Goal: Transaction & Acquisition: Purchase product/service

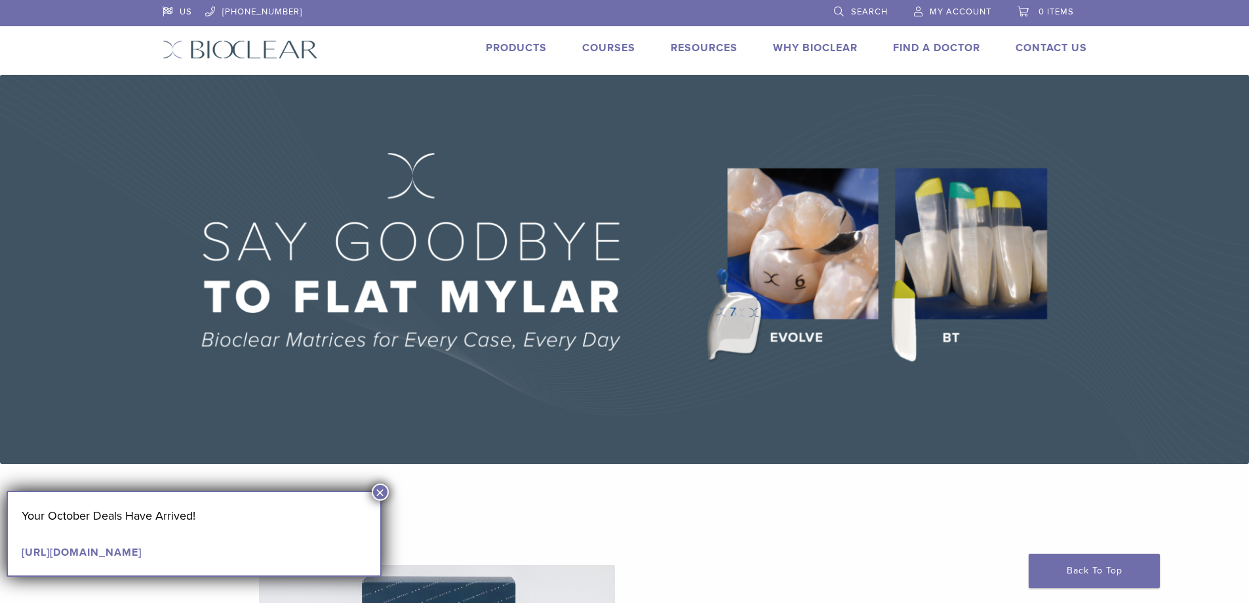
click at [907, 45] on link "Find A Doctor" at bounding box center [936, 47] width 87 height 13
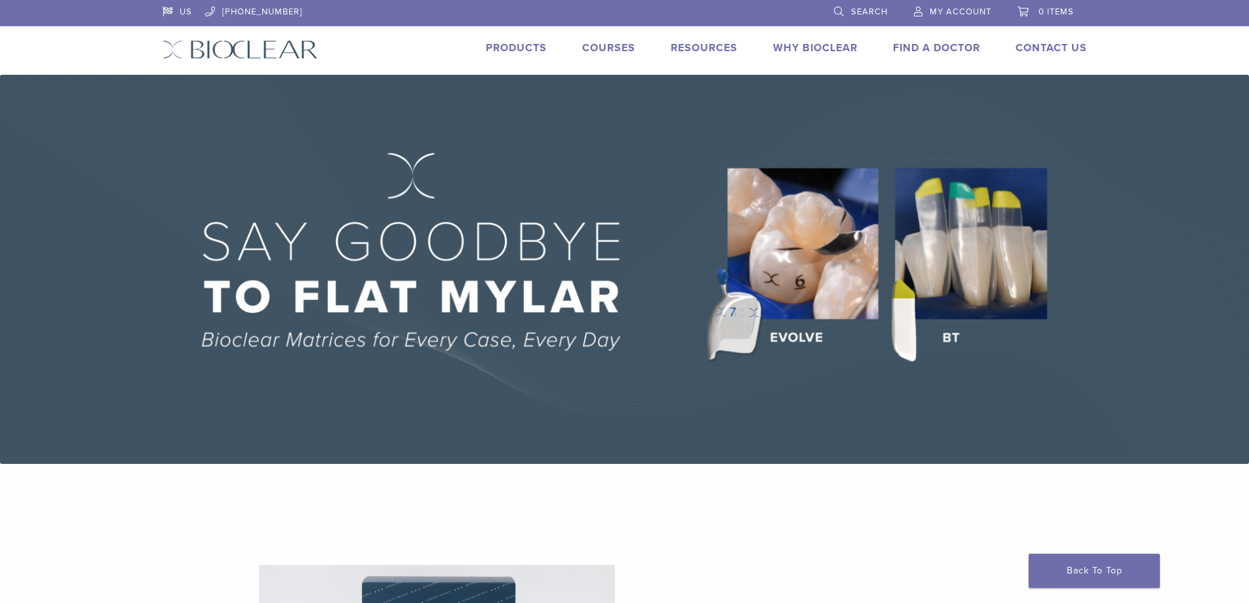
click at [785, 45] on link "Why Bioclear" at bounding box center [815, 47] width 85 height 13
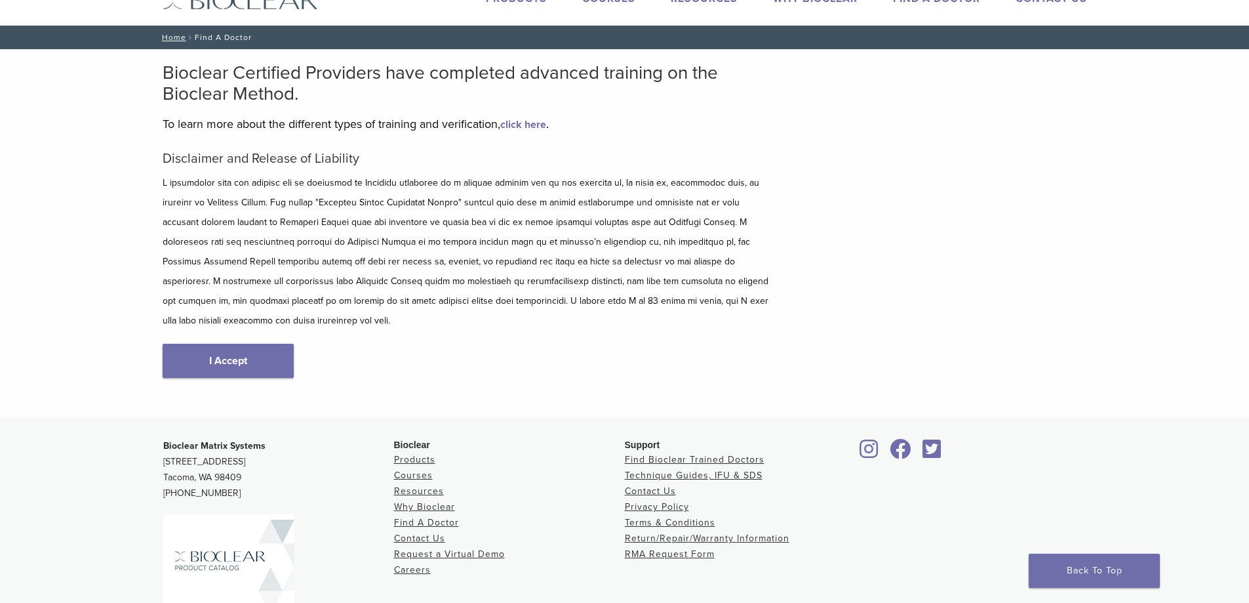
scroll to position [157, 0]
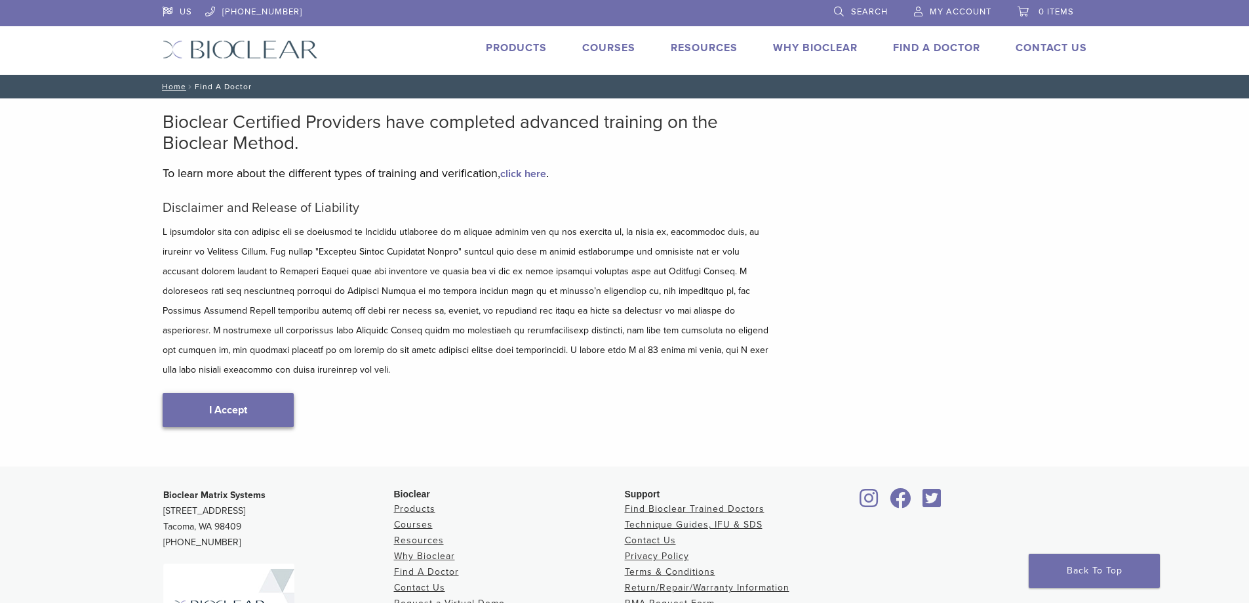
click at [228, 400] on link "I Accept" at bounding box center [228, 410] width 131 height 34
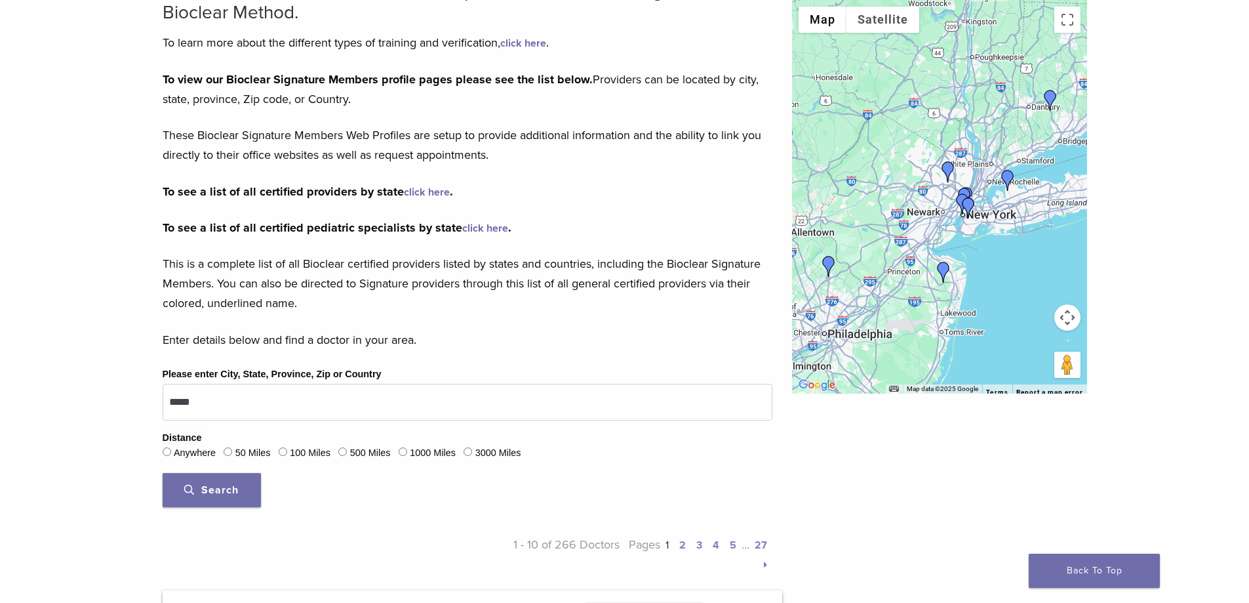
scroll to position [197, 0]
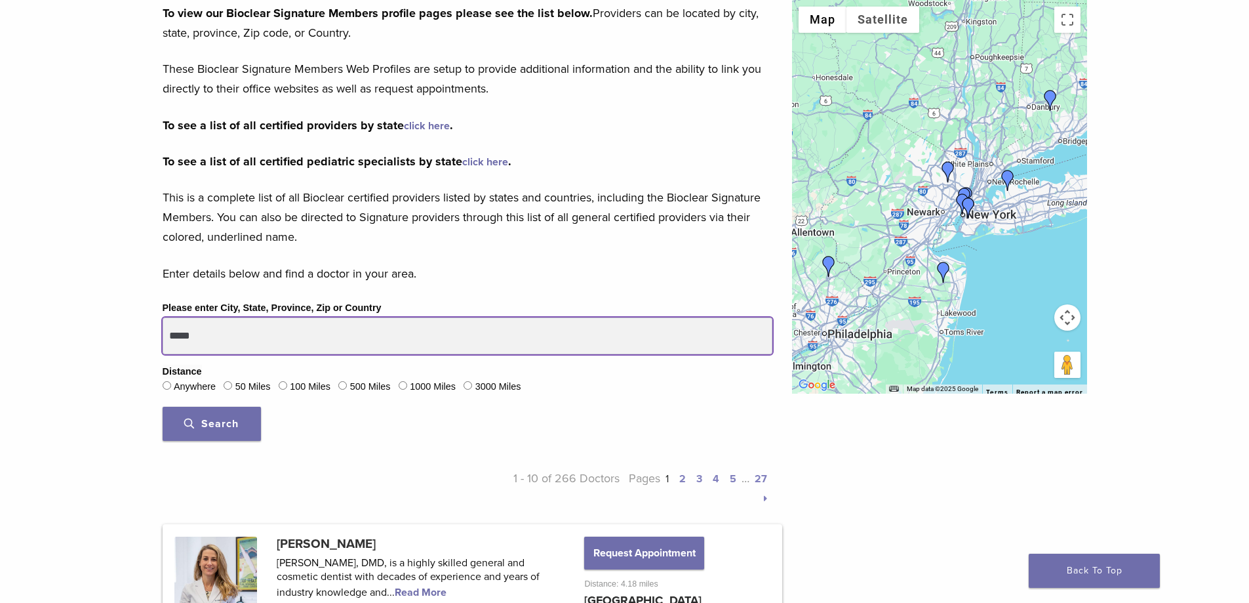
click at [501, 323] on input "*****" at bounding box center [468, 335] width 610 height 37
drag, startPoint x: 501, startPoint y: 323, endPoint x: 146, endPoint y: 330, distance: 354.8
click at [163, 406] on button "Search" at bounding box center [212, 423] width 98 height 34
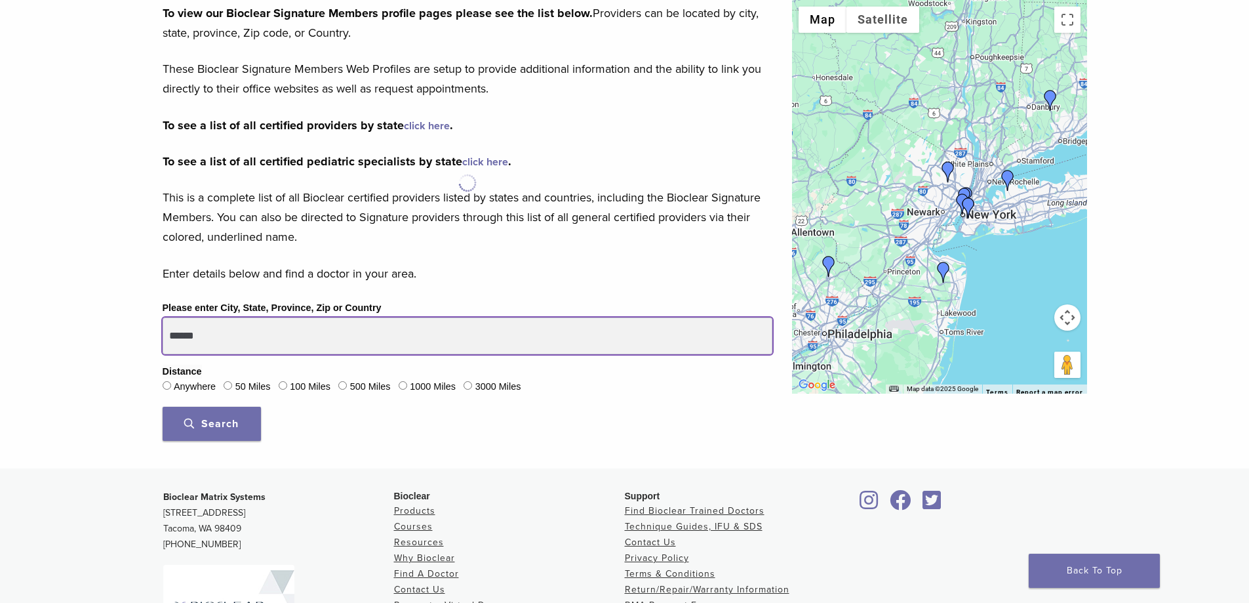
type input "******"
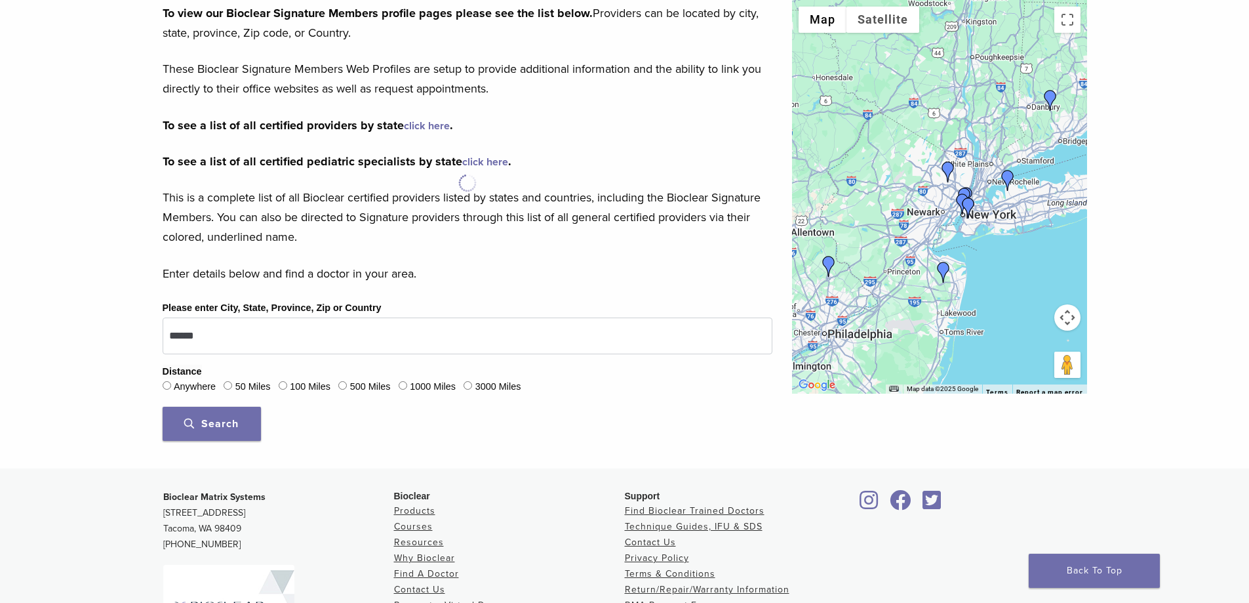
click at [202, 413] on button "Search" at bounding box center [212, 423] width 98 height 34
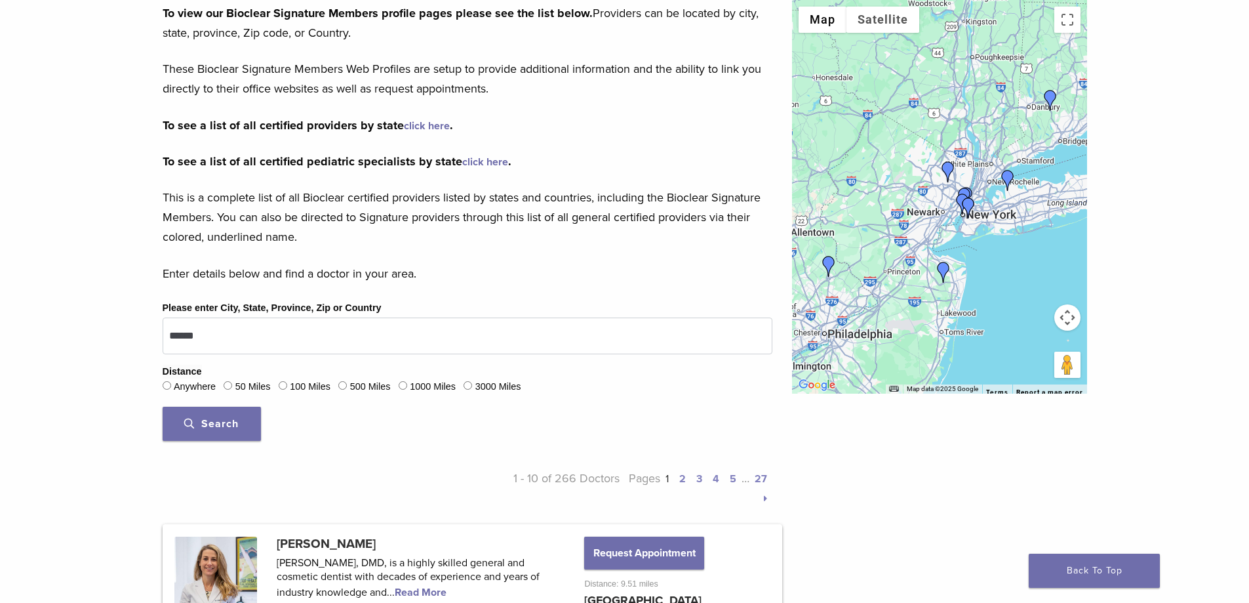
click at [948, 172] on img "Dr. Alejandra Sanchez" at bounding box center [948, 171] width 21 height 21
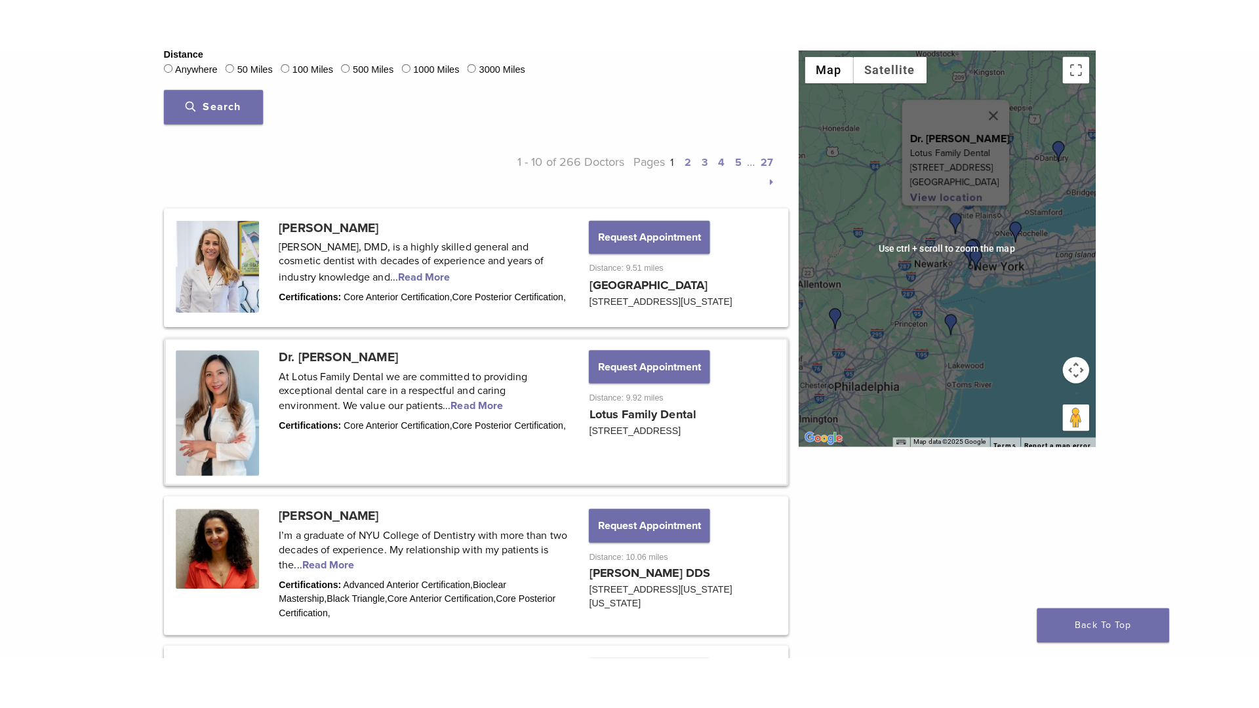
scroll to position [535, 0]
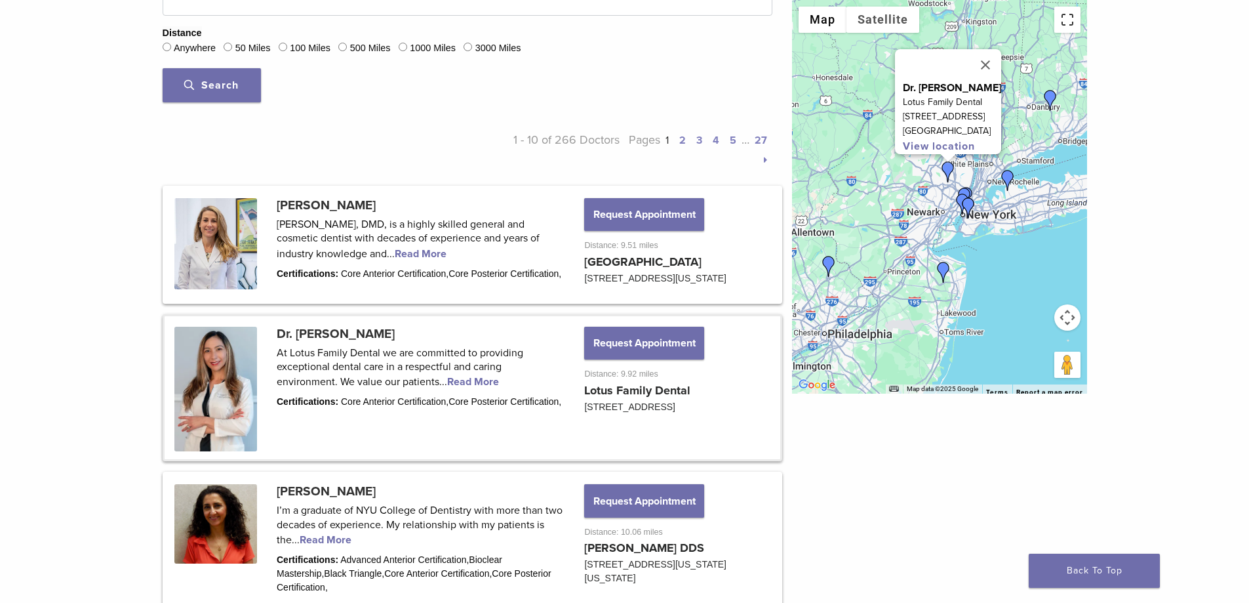
click at [1075, 26] on button "Toggle fullscreen view" at bounding box center [1067, 20] width 26 height 26
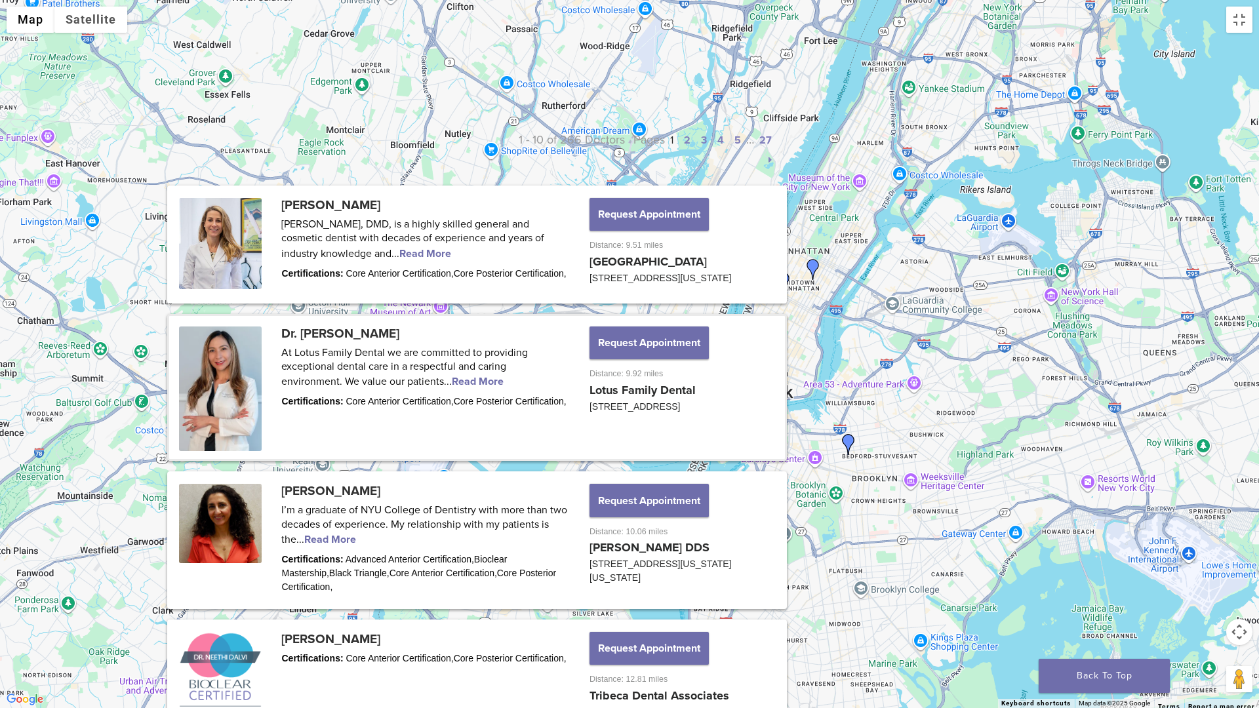
drag, startPoint x: 500, startPoint y: 254, endPoint x: 954, endPoint y: 558, distance: 546.2
click at [954, 558] on div "Dr. Alejandra Sanchez Lotus Family Dental 1 Broadway Elmwood Park Elmwood Park,…" at bounding box center [629, 354] width 1259 height 708
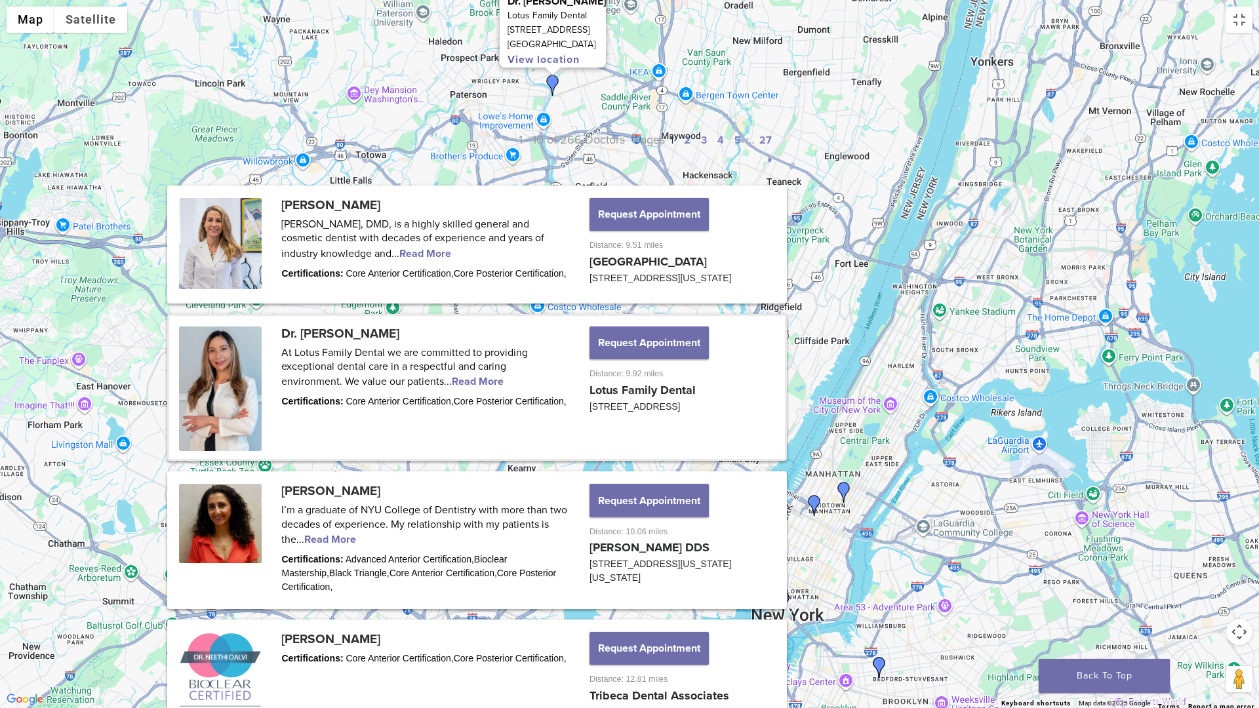
drag, startPoint x: 766, startPoint y: 275, endPoint x: 797, endPoint y: 496, distance: 223.6
click at [797, 496] on div "Dr. Alejandra Sanchez Lotus Family Dental 1 Broadway Elmwood Park Elmwood Park,…" at bounding box center [629, 354] width 1259 height 708
click at [549, 84] on img "Dr. Alejandra Sanchez" at bounding box center [552, 85] width 21 height 21
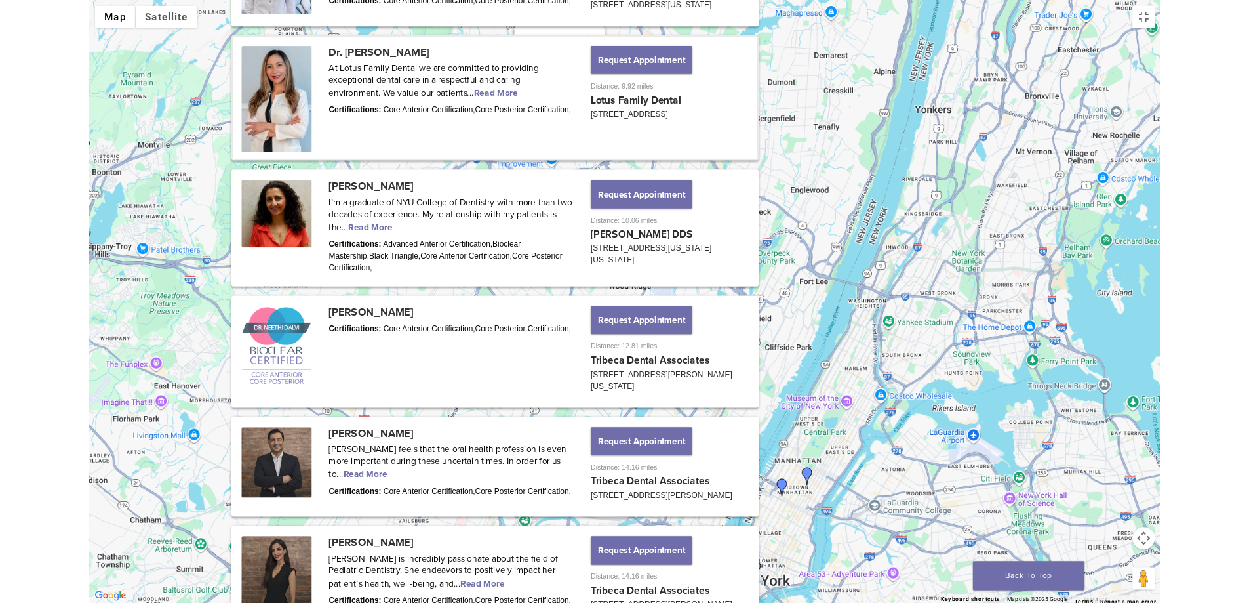
scroll to position [863, 0]
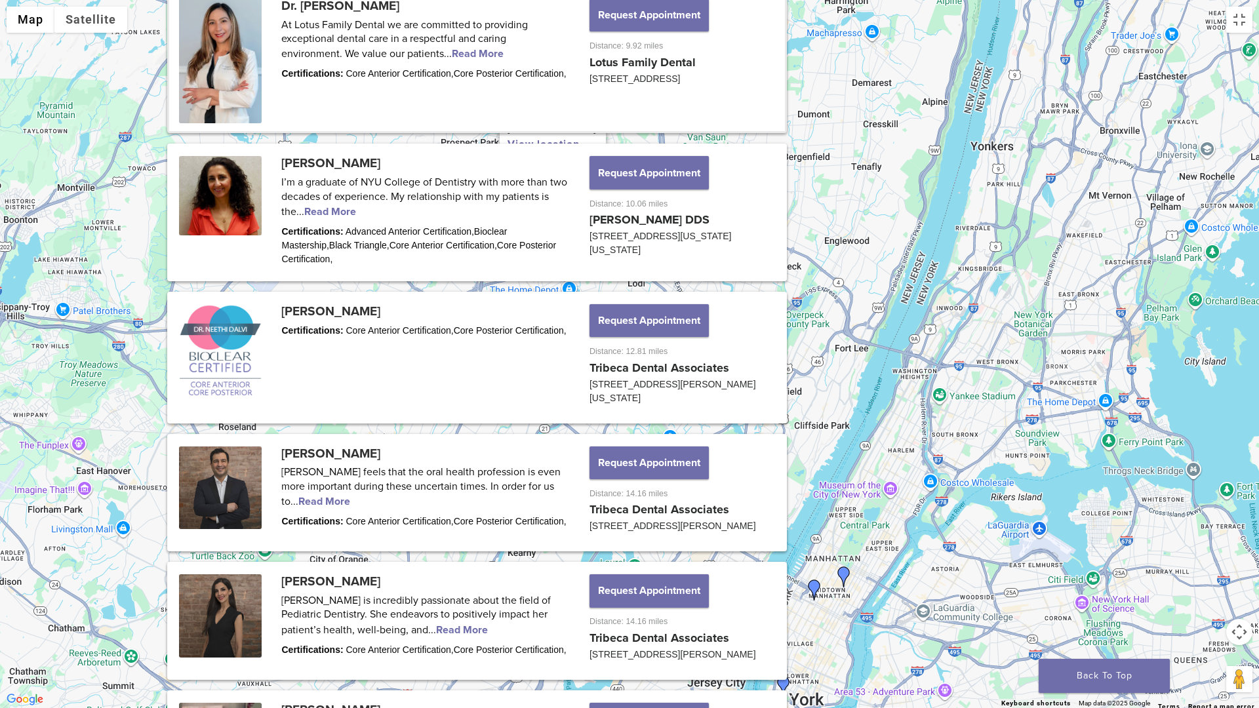
click at [533, 138] on link "View location" at bounding box center [543, 144] width 72 height 13
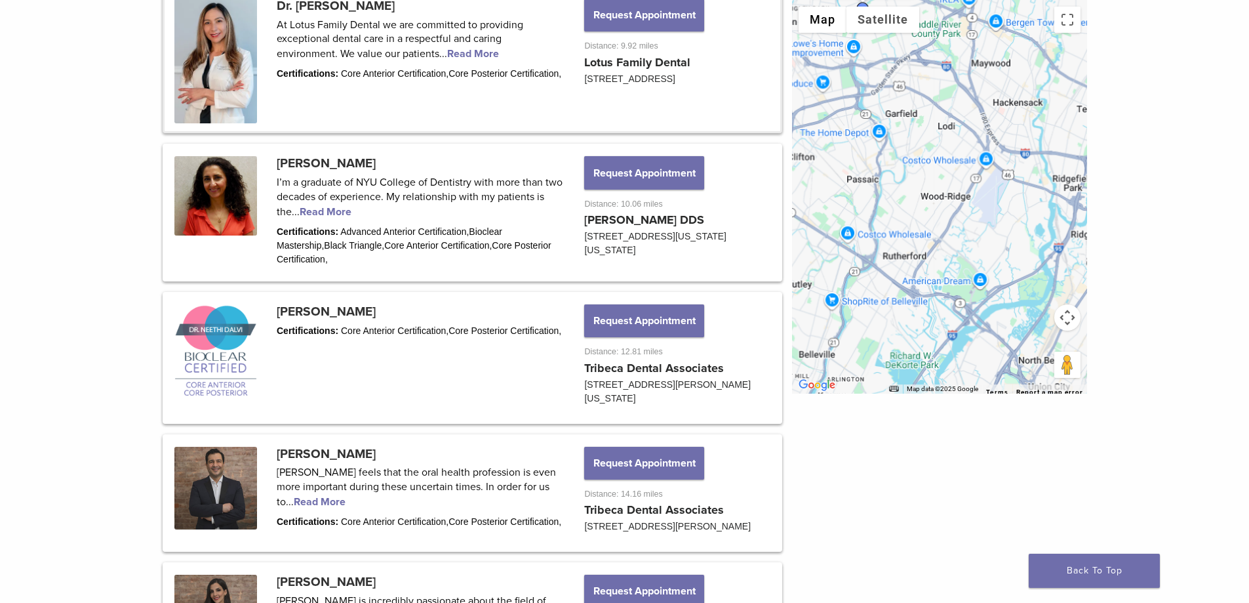
scroll to position [0, 0]
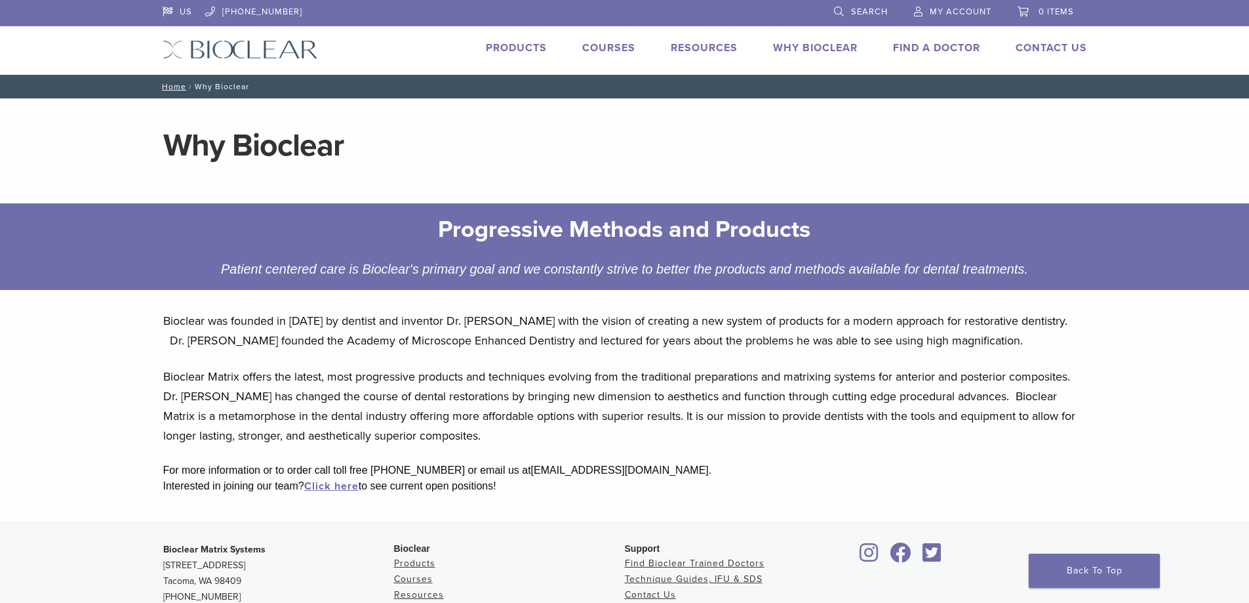
click at [503, 43] on link "Products" at bounding box center [516, 47] width 61 height 13
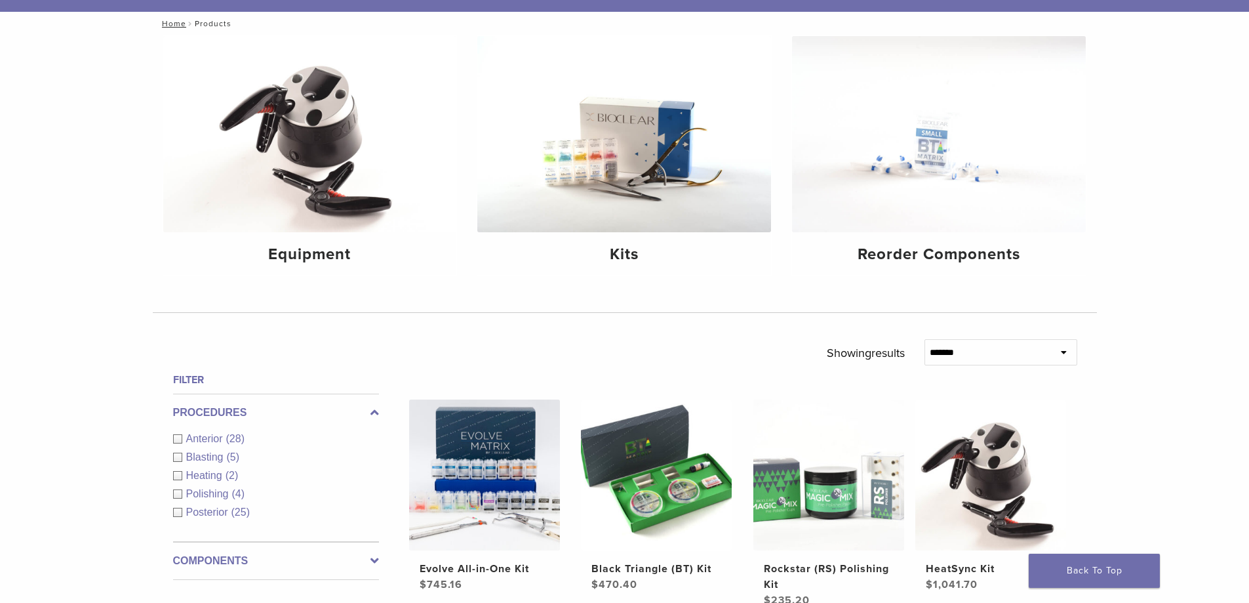
scroll to position [131, 0]
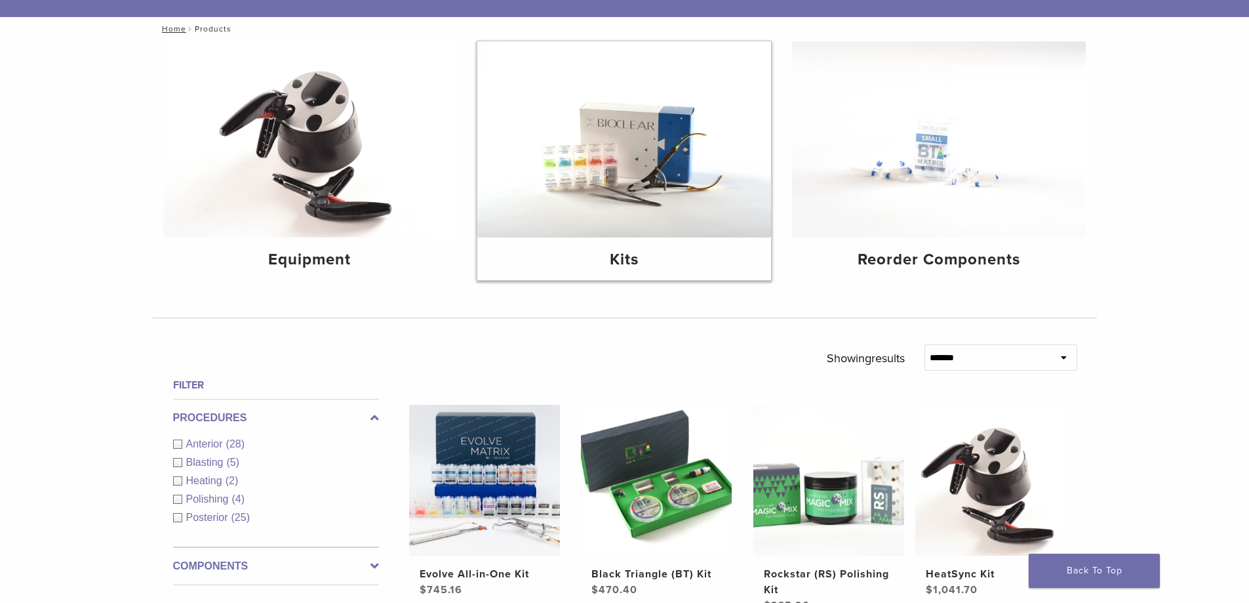
click at [595, 148] on img at bounding box center [624, 139] width 294 height 196
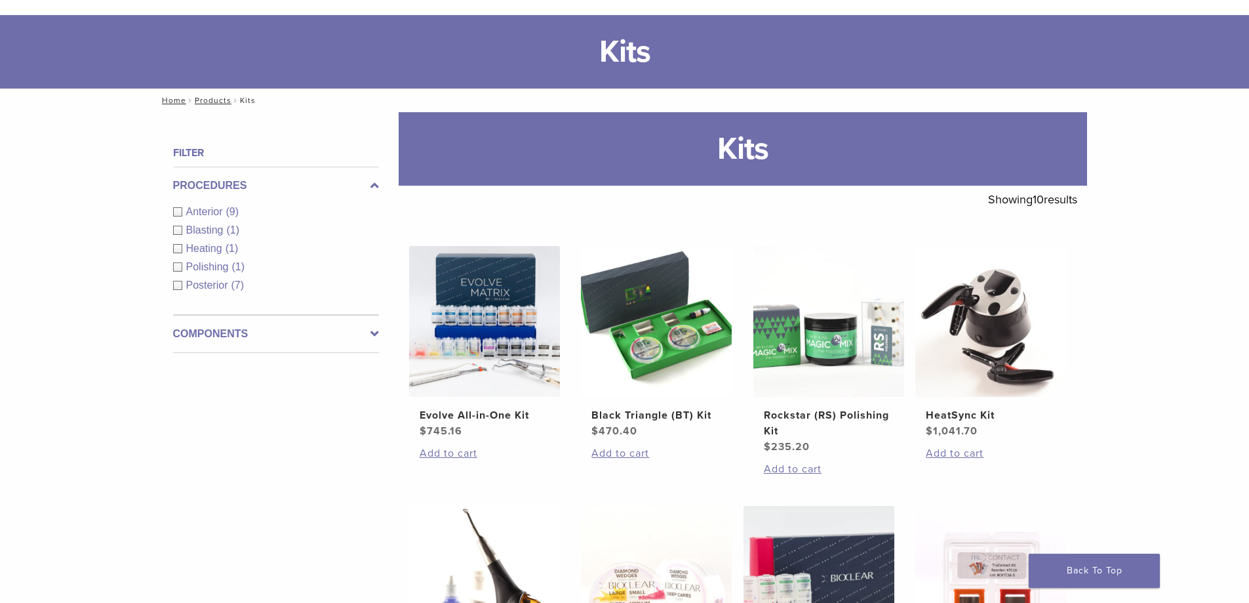
scroll to position [262, 0]
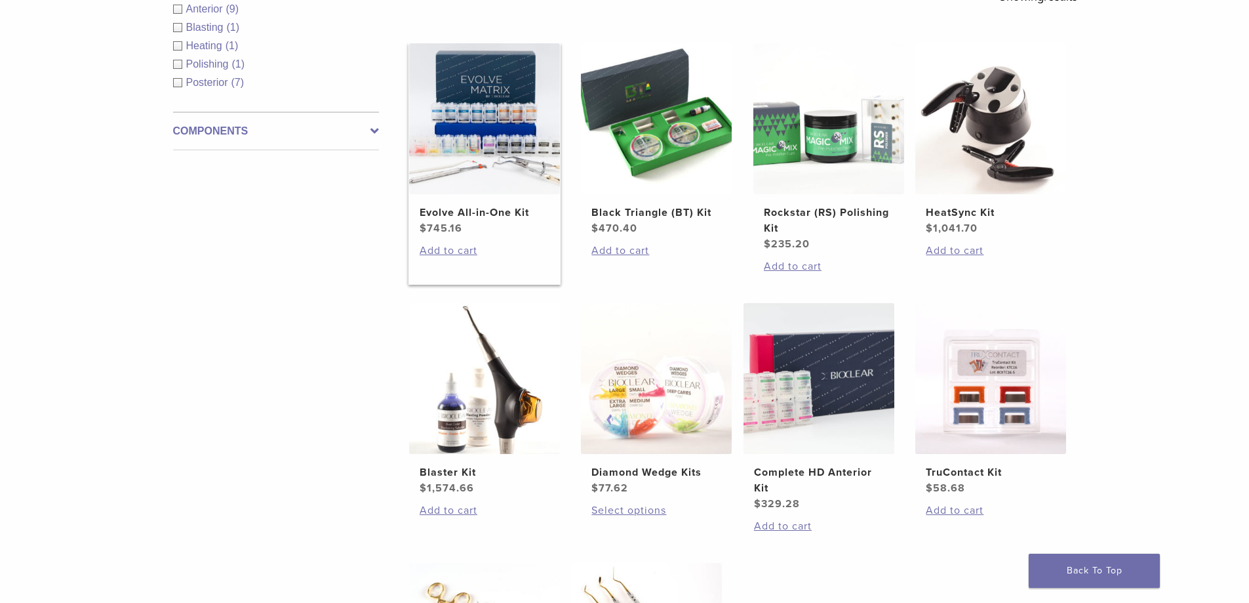
click at [505, 155] on img at bounding box center [484, 118] width 151 height 151
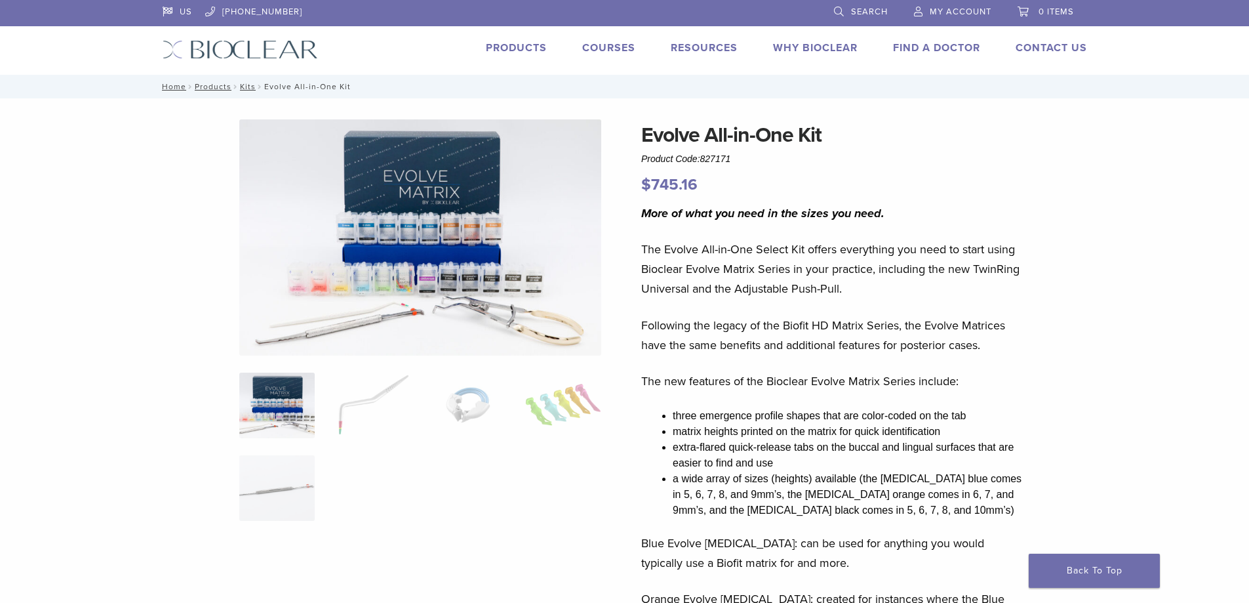
scroll to position [66, 0]
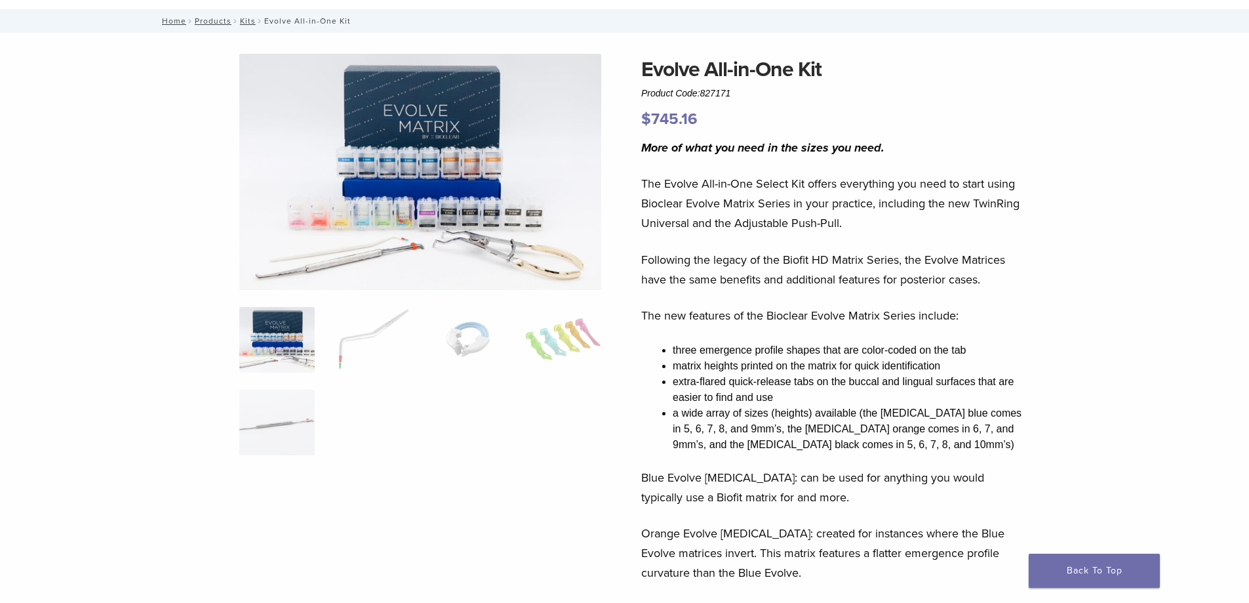
click at [350, 212] on img at bounding box center [420, 172] width 362 height 236
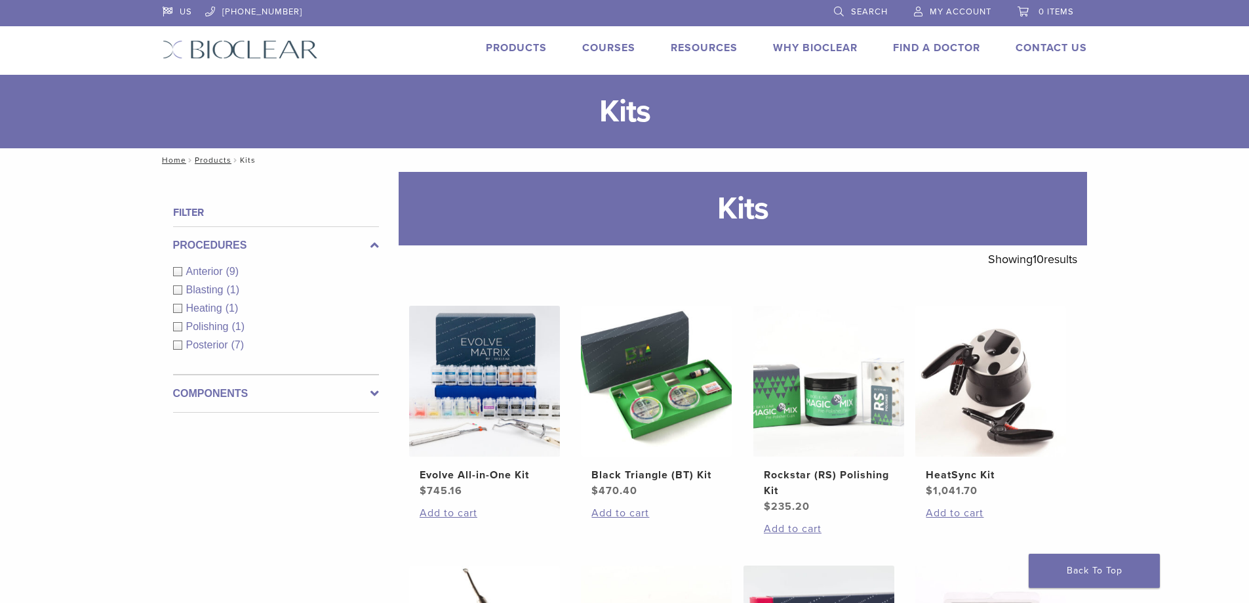
scroll to position [256, 0]
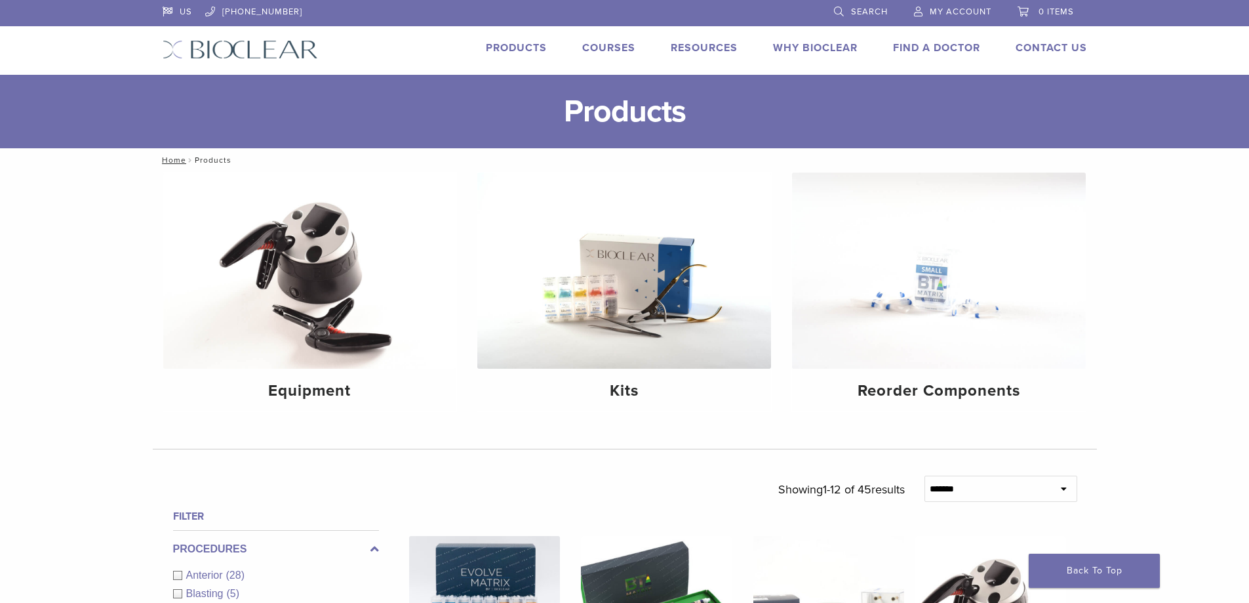
scroll to position [131, 0]
